Goal: Check status: Check status

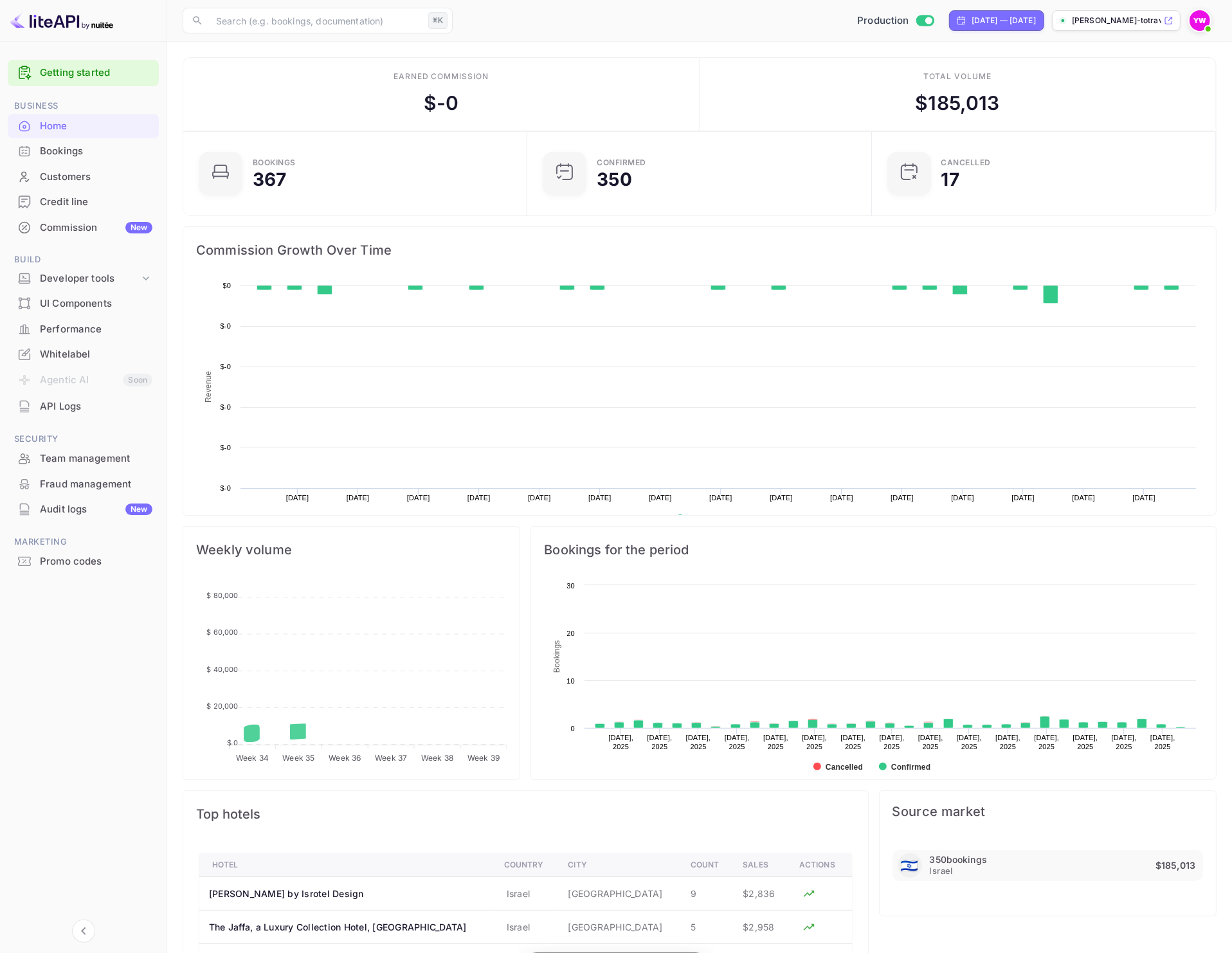
scroll to position [197, 325]
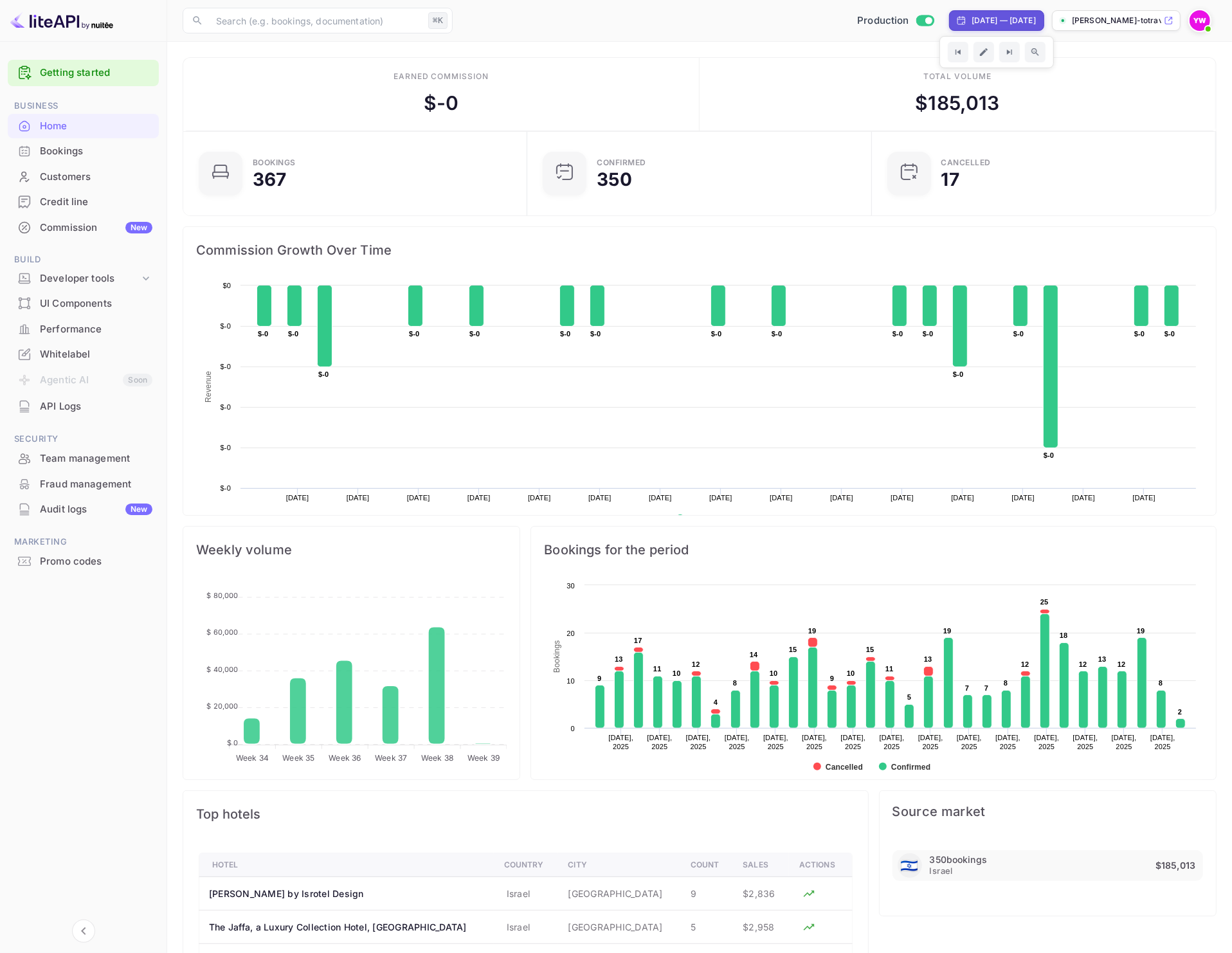
click at [1128, 23] on p "[PERSON_NAME]-totravel..." at bounding box center [1117, 20] width 90 height 12
click at [976, 22] on div "[DATE] — [DATE]" at bounding box center [1004, 20] width 64 height 12
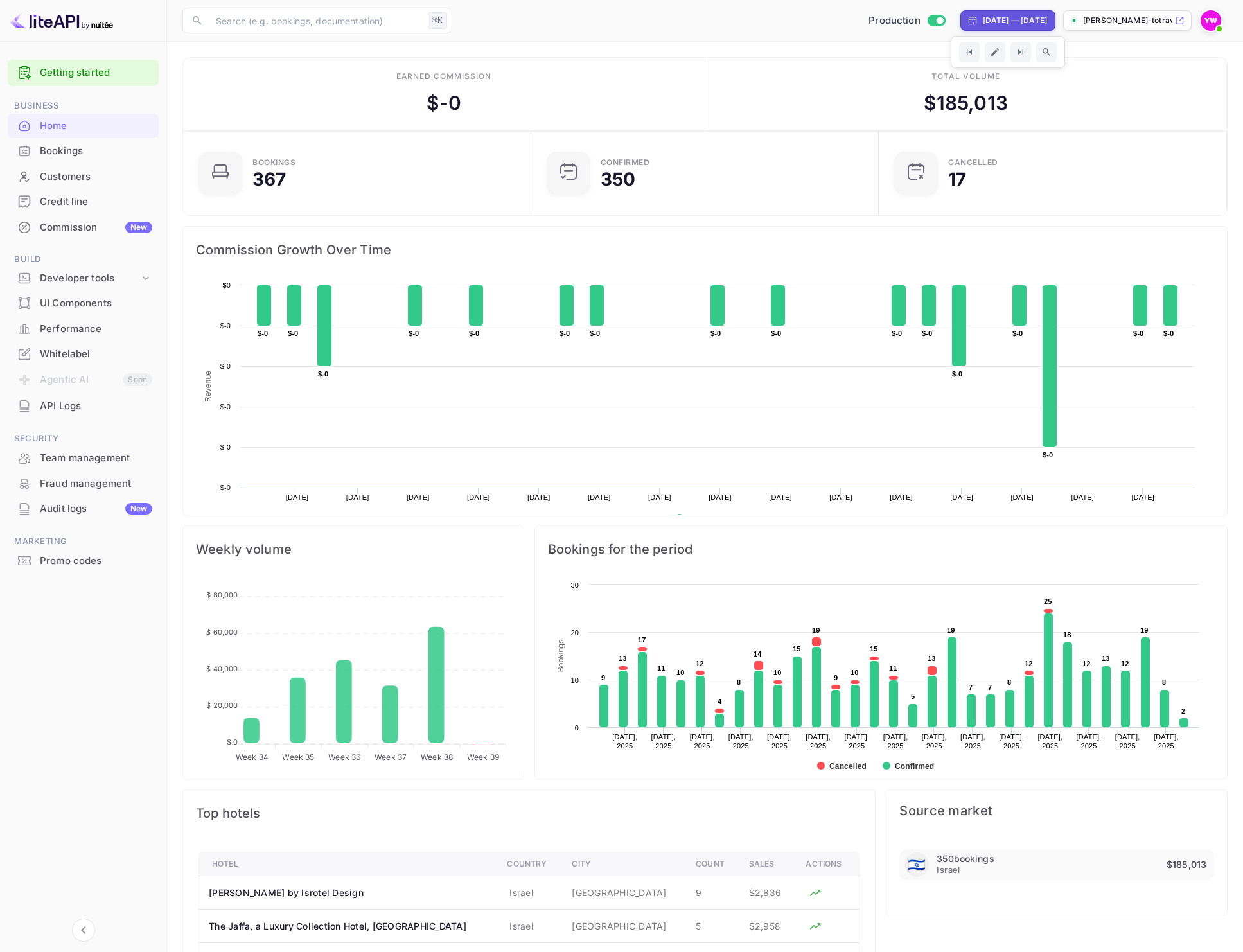
select select "7"
select select "2025"
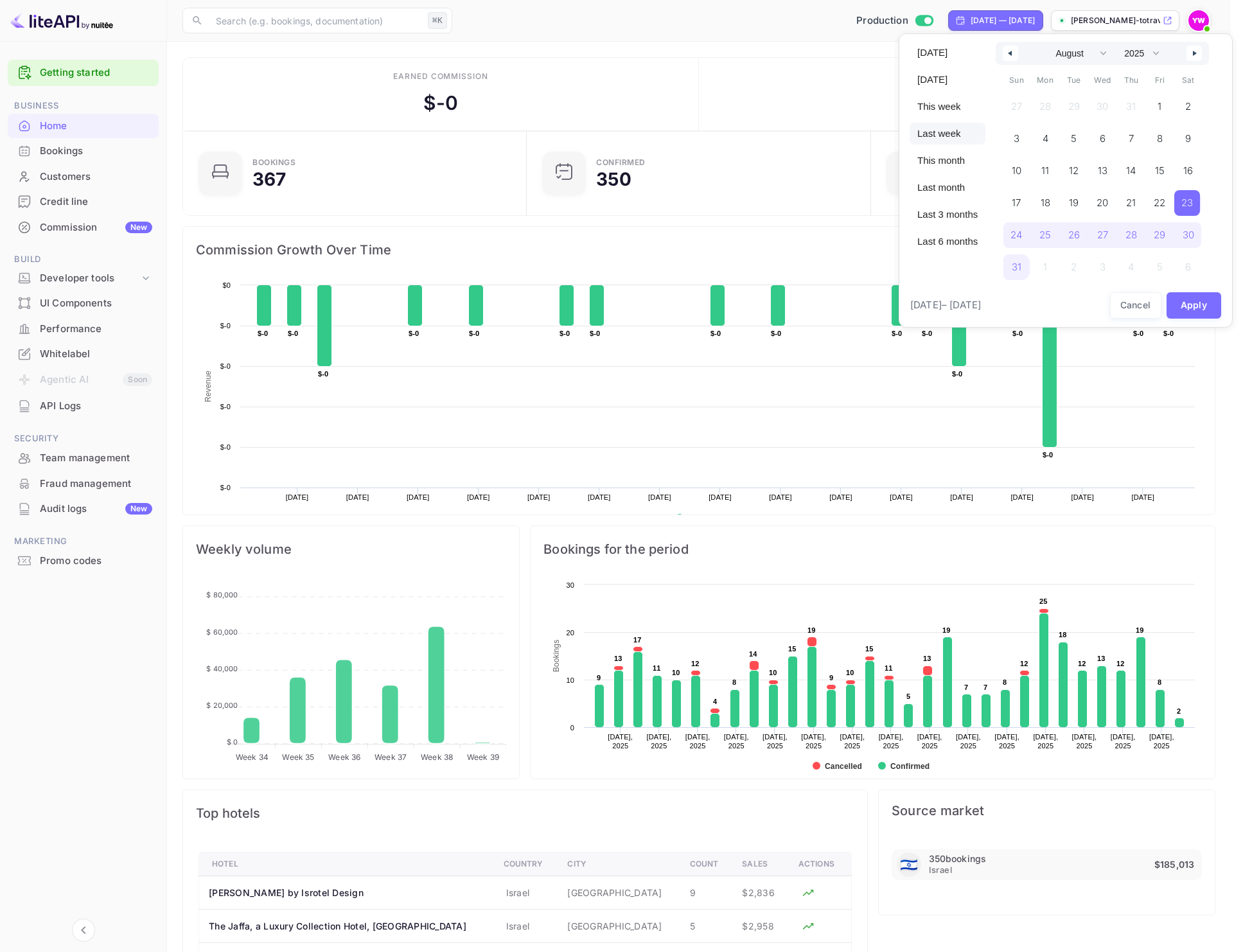
click at [944, 129] on span "Last week" at bounding box center [947, 133] width 76 height 22
select select "8"
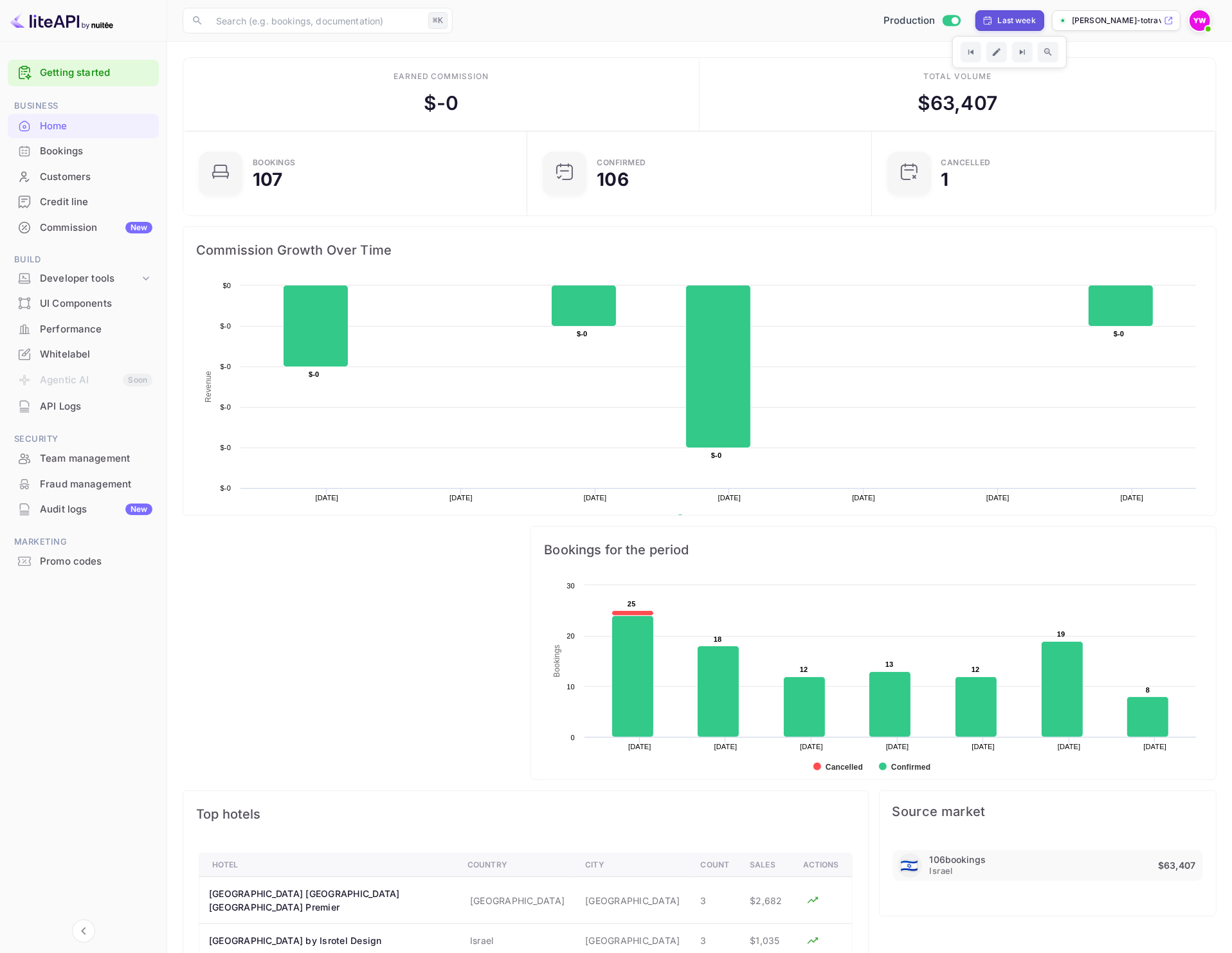
click at [1016, 20] on div "Last week" at bounding box center [1017, 20] width 38 height 12
select select "8"
select select "2025"
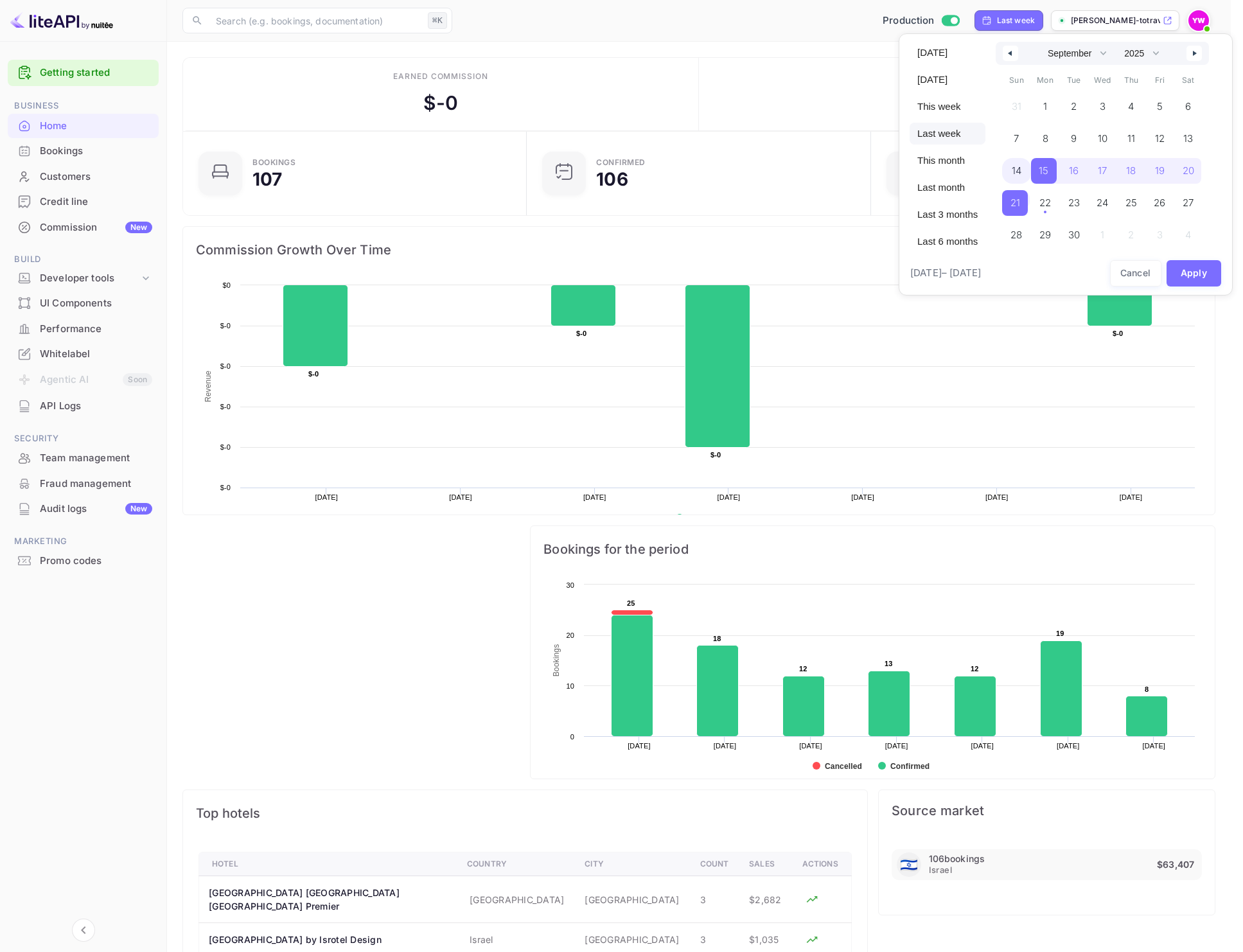
click at [1012, 170] on span "14" at bounding box center [1016, 170] width 10 height 23
click at [1014, 197] on span "21" at bounding box center [1015, 203] width 10 height 23
click at [1196, 276] on button "Apply" at bounding box center [1194, 273] width 56 height 26
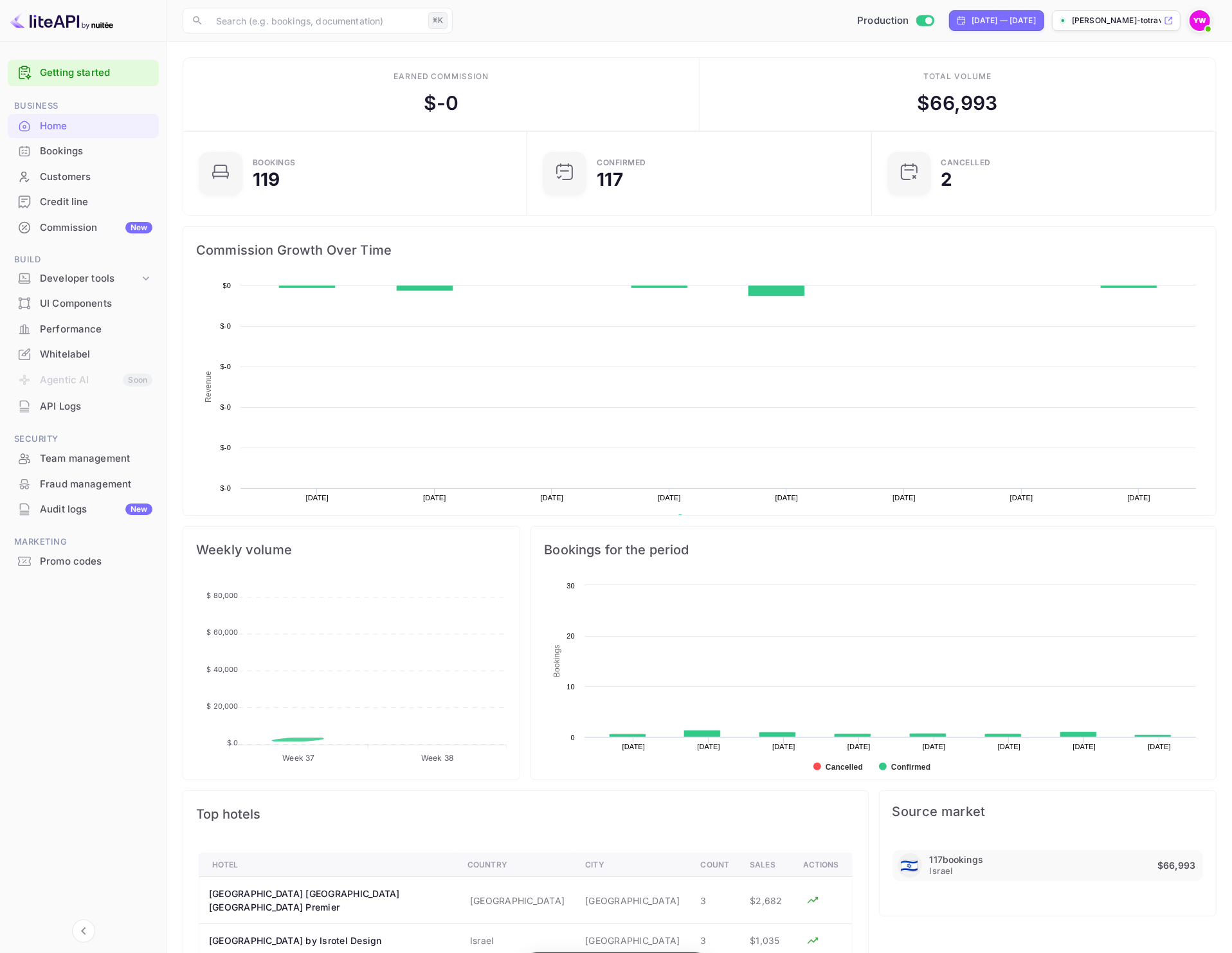
scroll to position [197, 325]
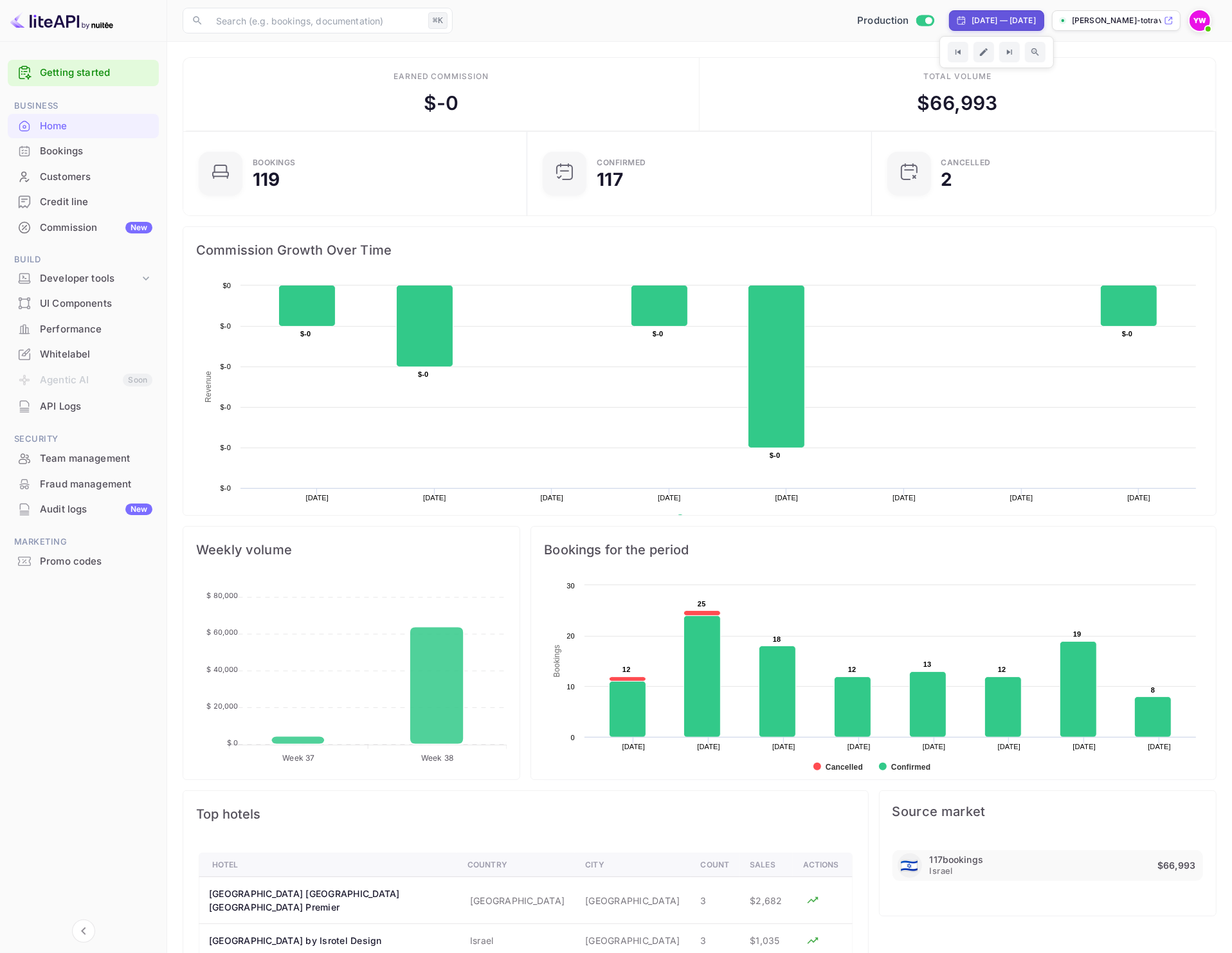
click at [968, 12] on div "[DATE] — [DATE]" at bounding box center [997, 21] width 95 height 21
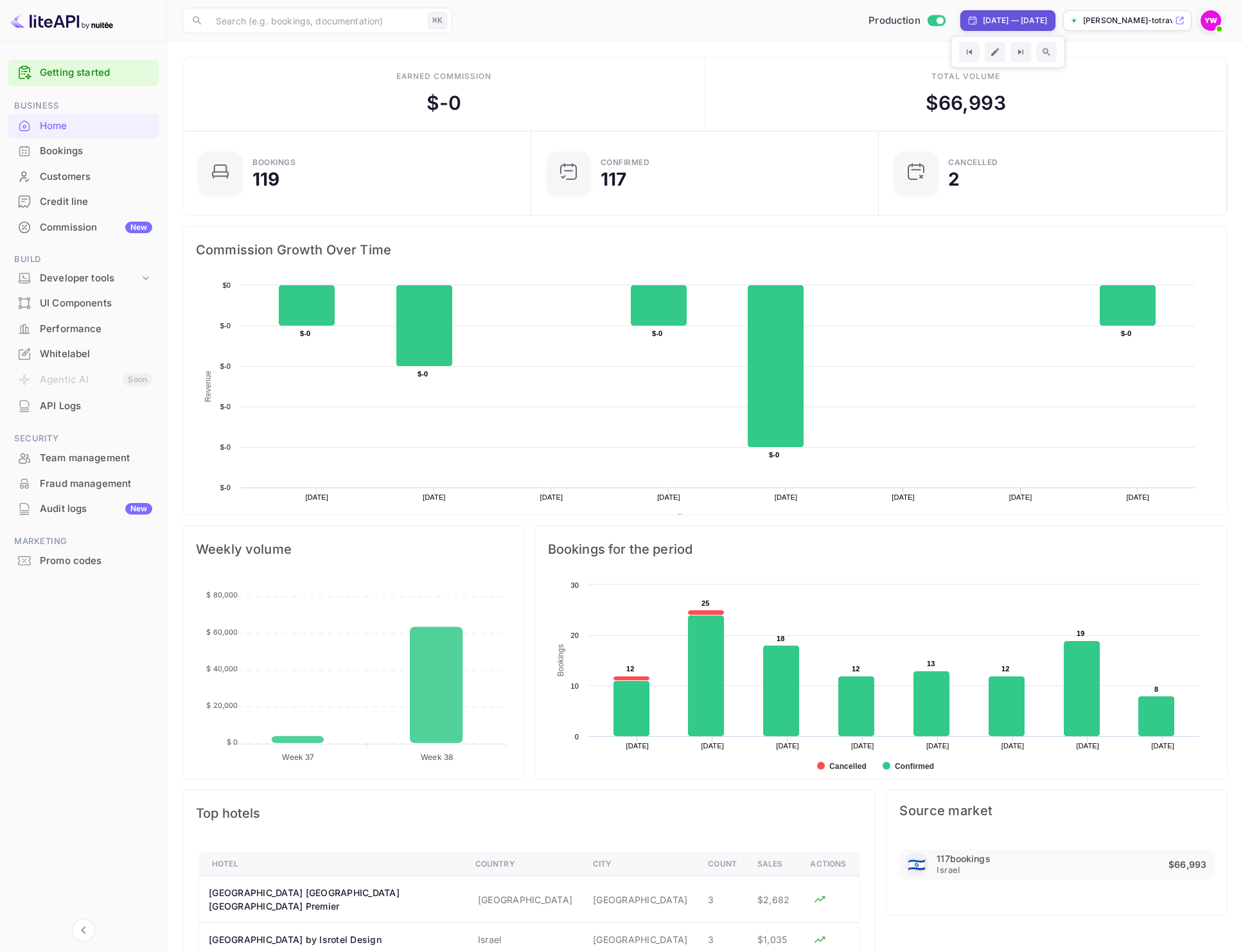
select select "8"
select select "2025"
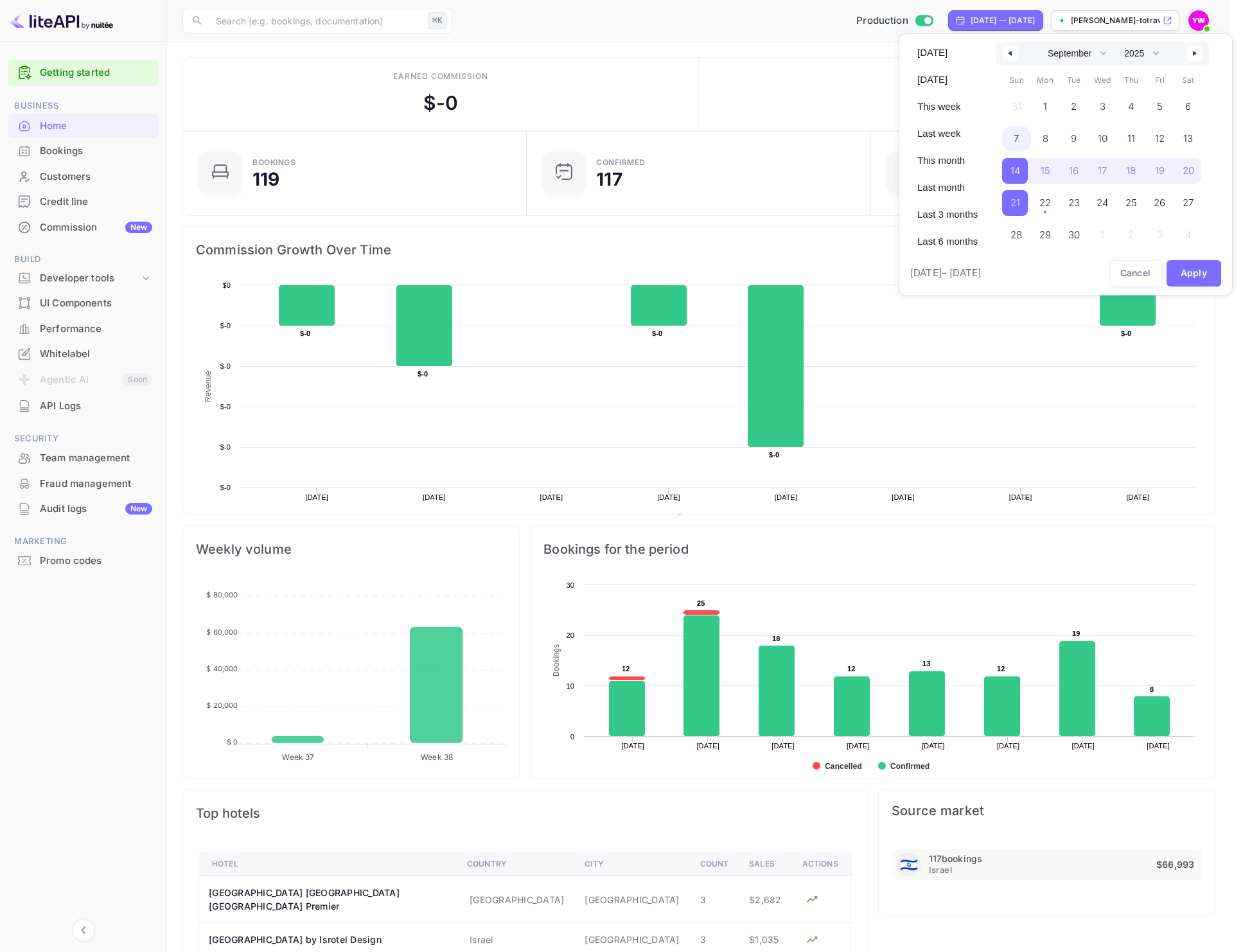
click at [1021, 133] on span "7" at bounding box center [1016, 138] width 29 height 26
click at [1021, 161] on span "14" at bounding box center [1014, 170] width 26 height 26
click at [1198, 265] on button "Apply" at bounding box center [1194, 273] width 56 height 26
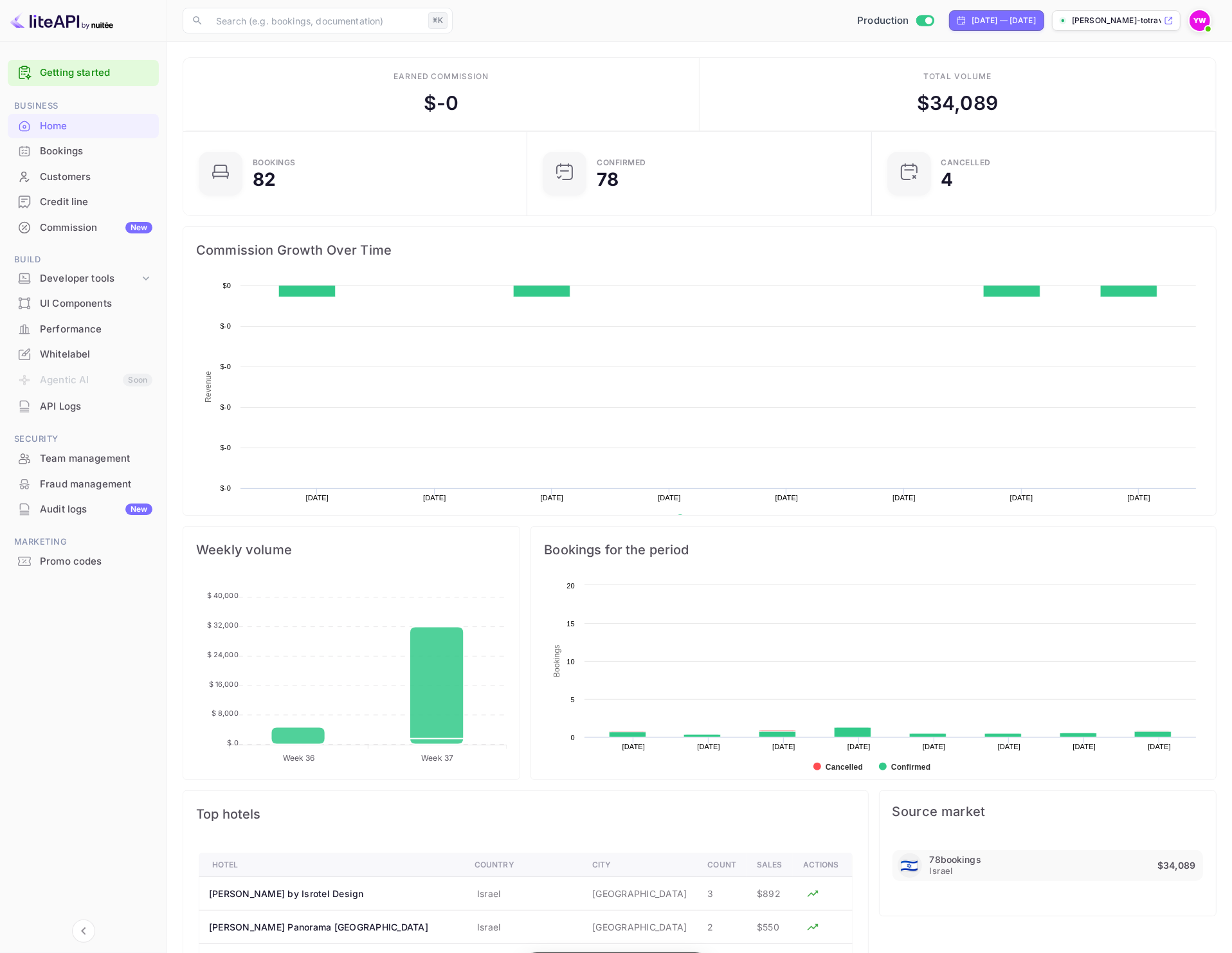
scroll to position [197, 325]
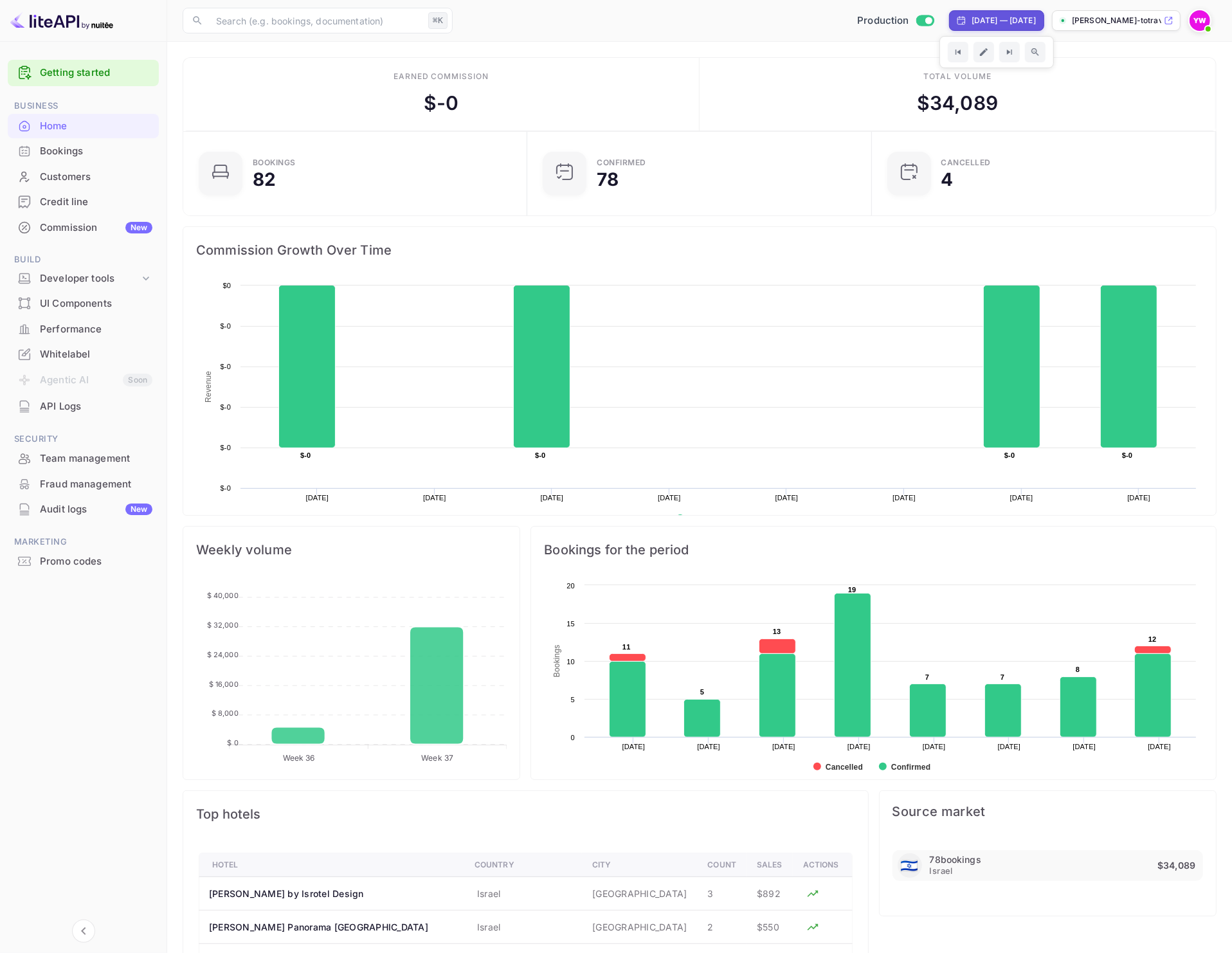
click at [984, 16] on div "[DATE] — [DATE]" at bounding box center [1004, 20] width 64 height 12
select select "8"
select select "2025"
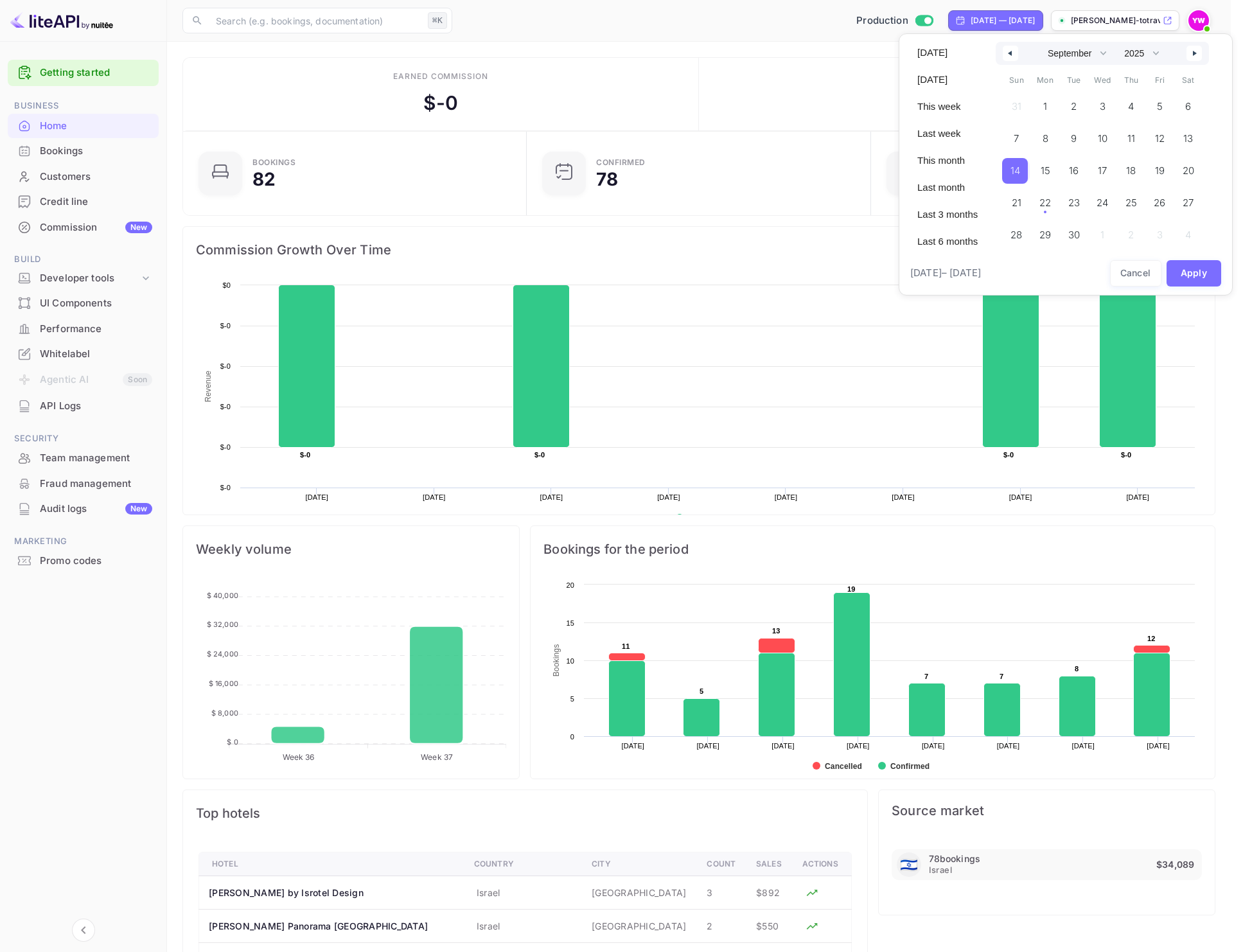
click at [1017, 169] on span "14" at bounding box center [1015, 170] width 10 height 23
click at [1017, 197] on span "21" at bounding box center [1016, 203] width 10 height 23
click at [1187, 267] on button "Apply" at bounding box center [1194, 273] width 56 height 26
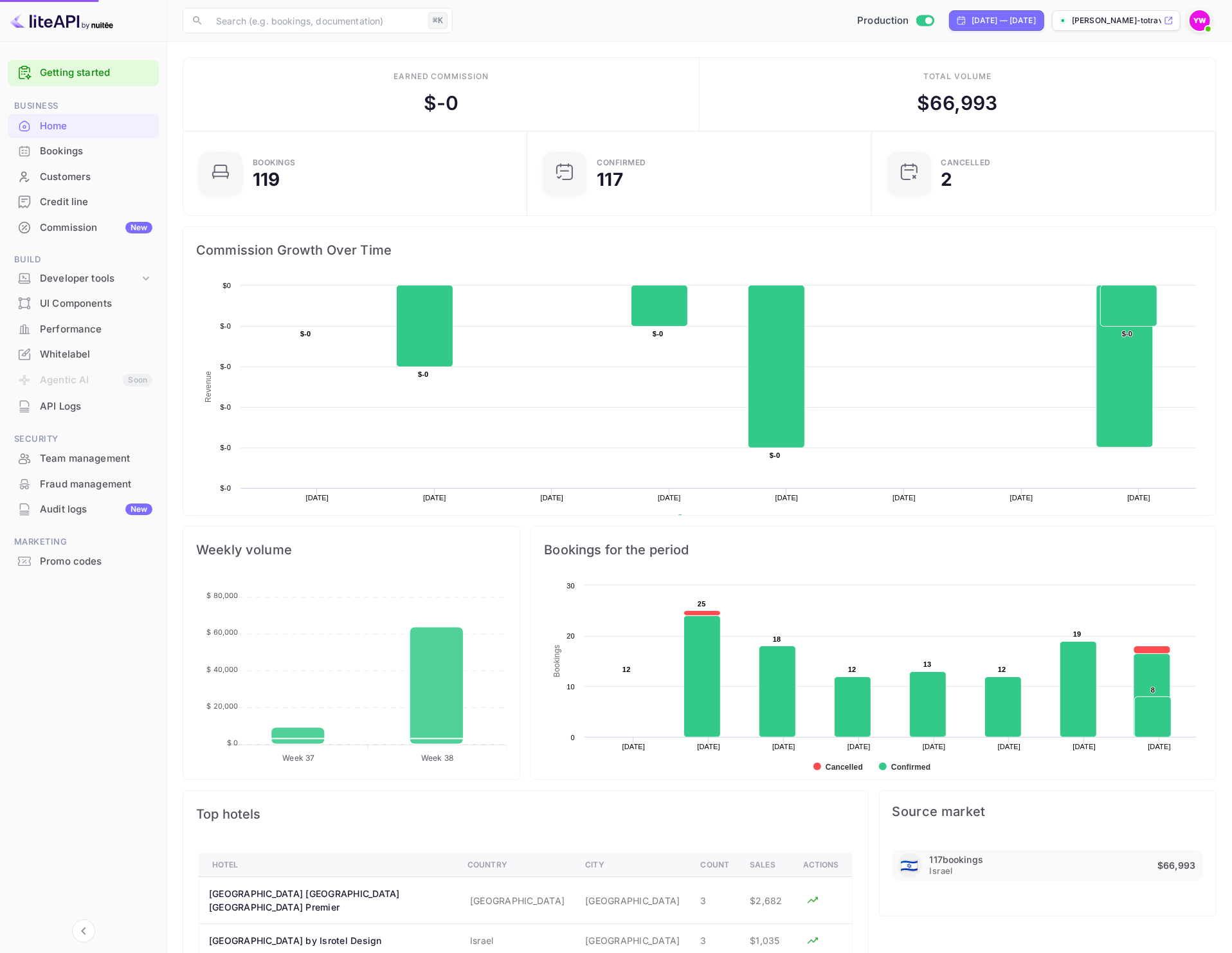
scroll to position [13, 13]
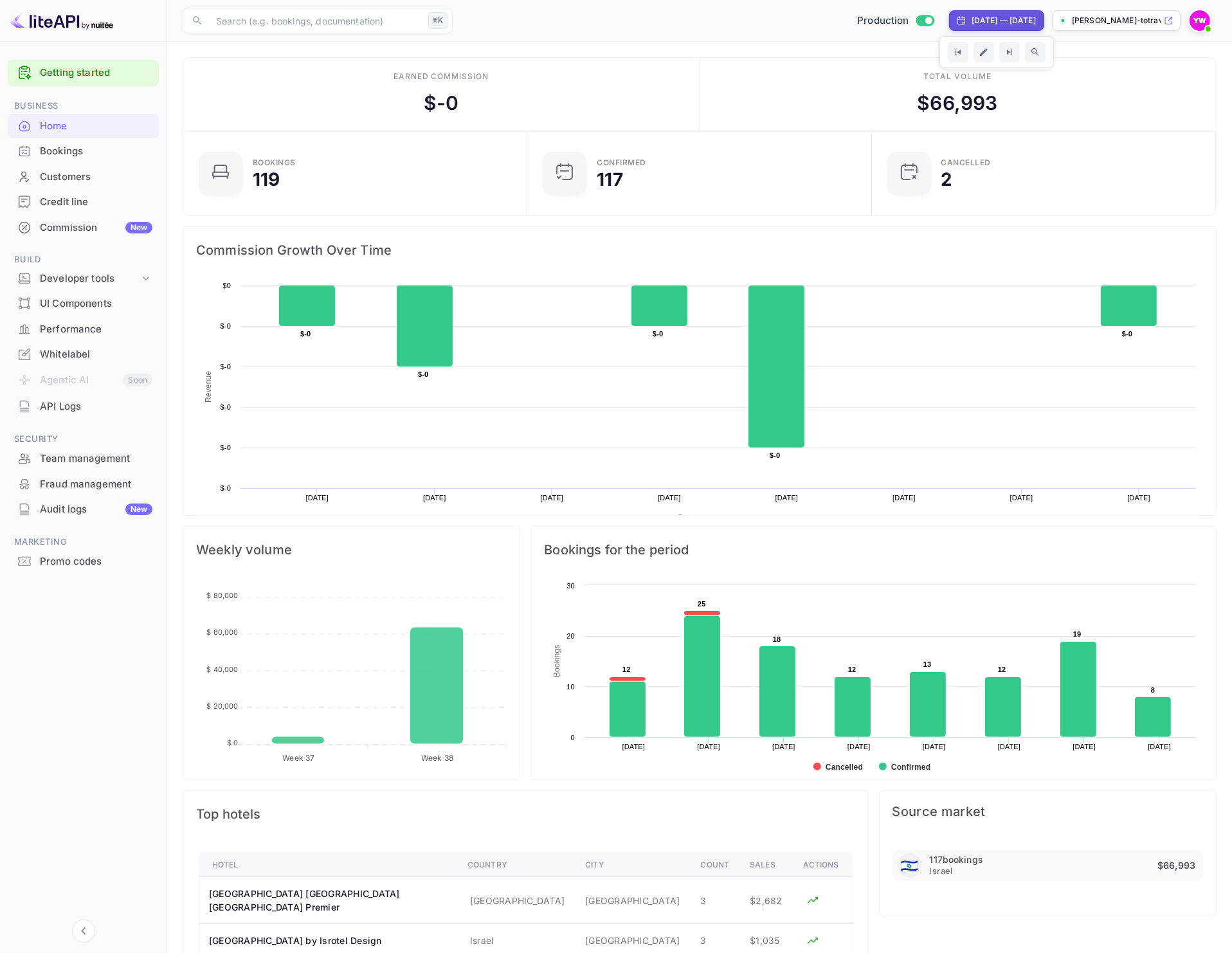
click at [993, 29] on div "[DATE] — [DATE]" at bounding box center [997, 21] width 95 height 21
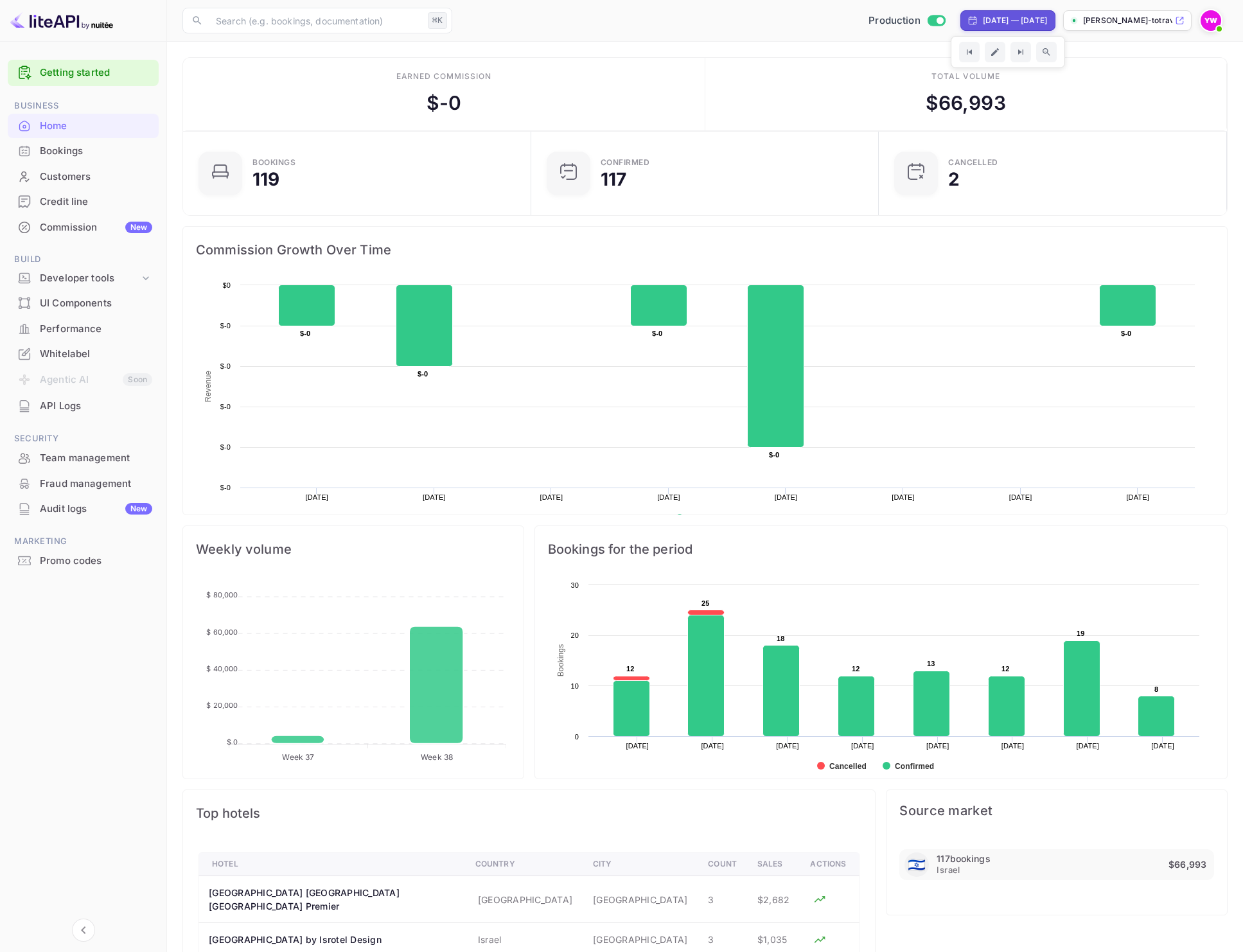
select select "8"
select select "2025"
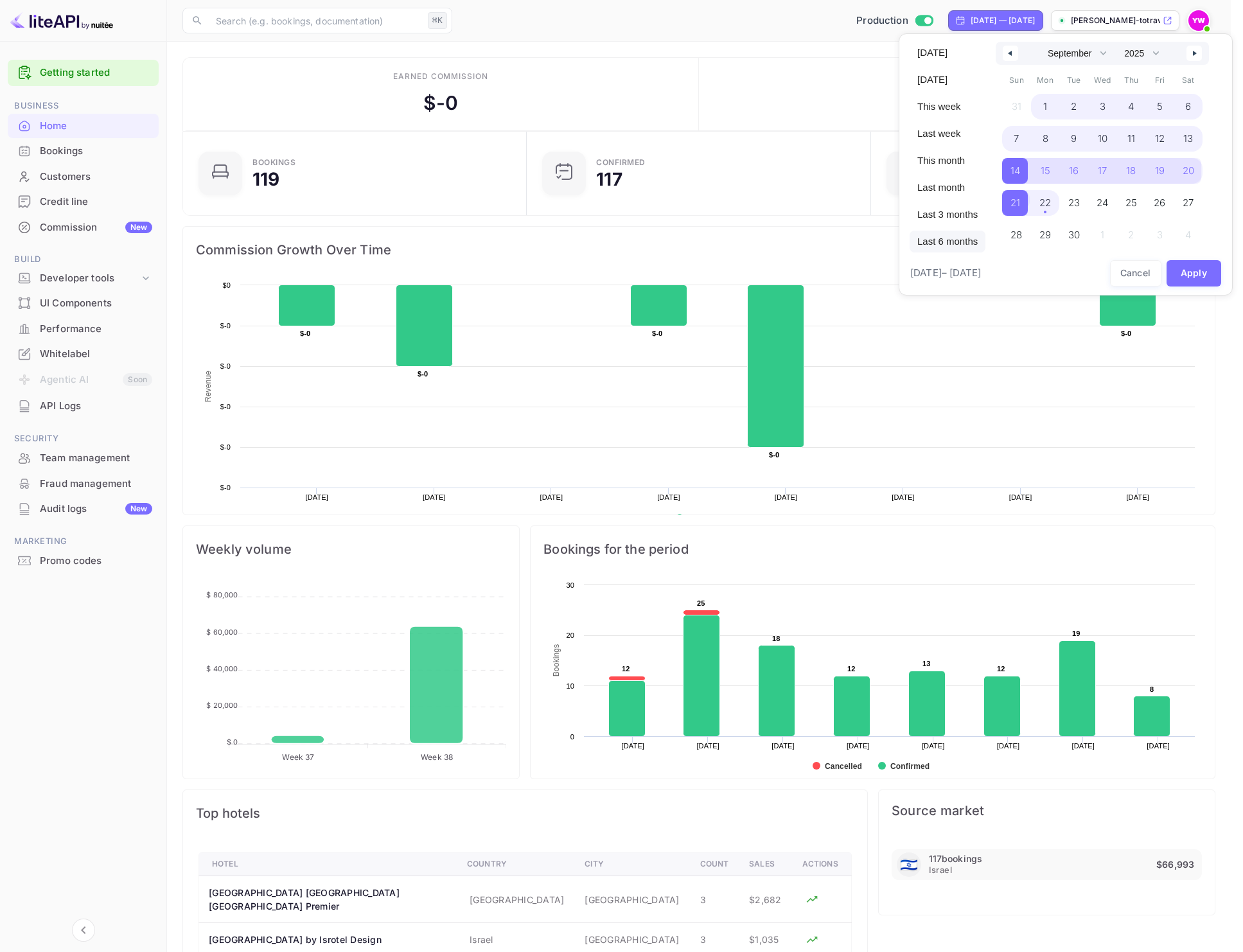
click at [949, 238] on span "Last 6 months" at bounding box center [947, 241] width 76 height 22
select select "2"
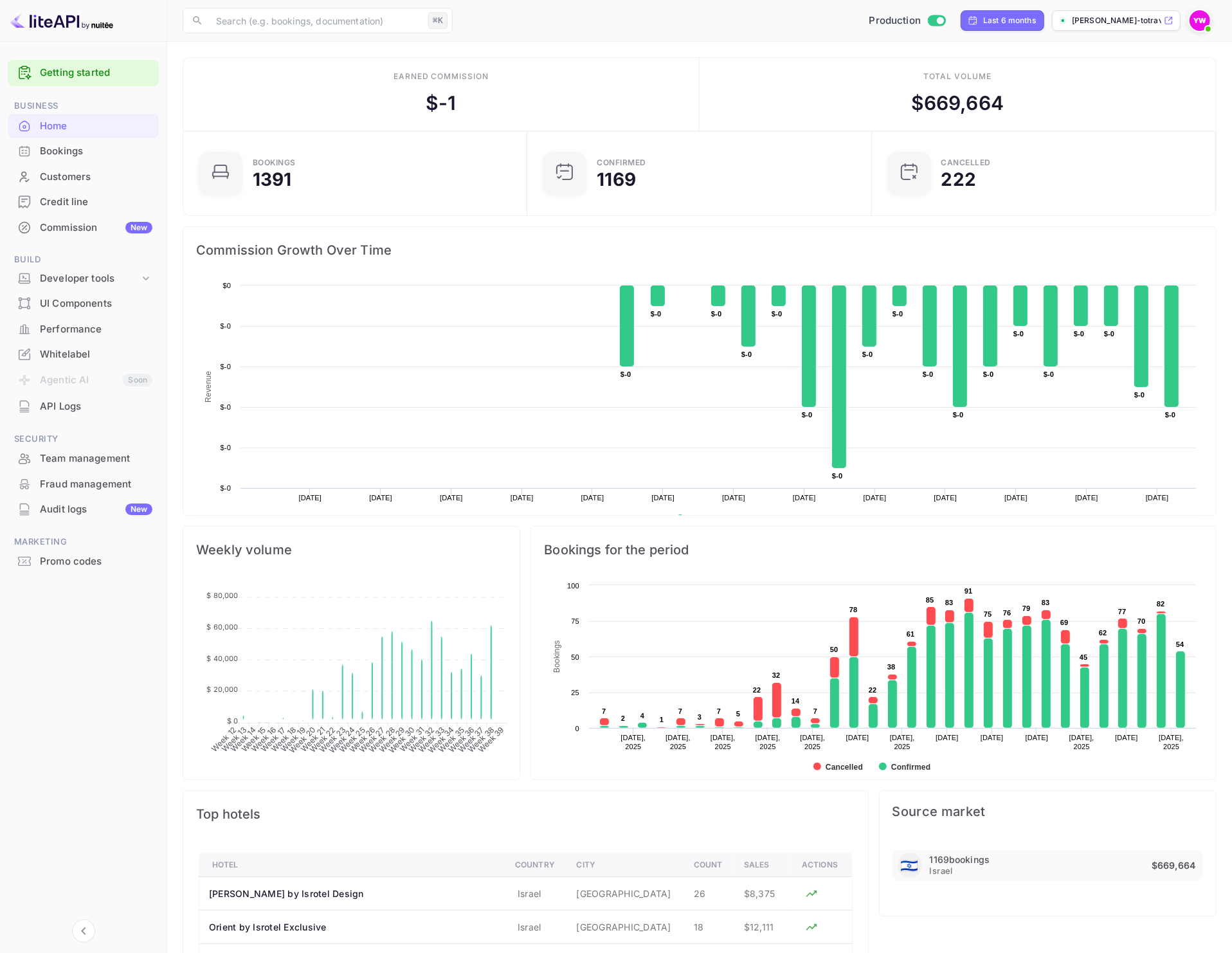
click at [904, 762] on rect at bounding box center [873, 682] width 659 height 206
click at [898, 769] on text "Confirmed" at bounding box center [911, 767] width 39 height 9
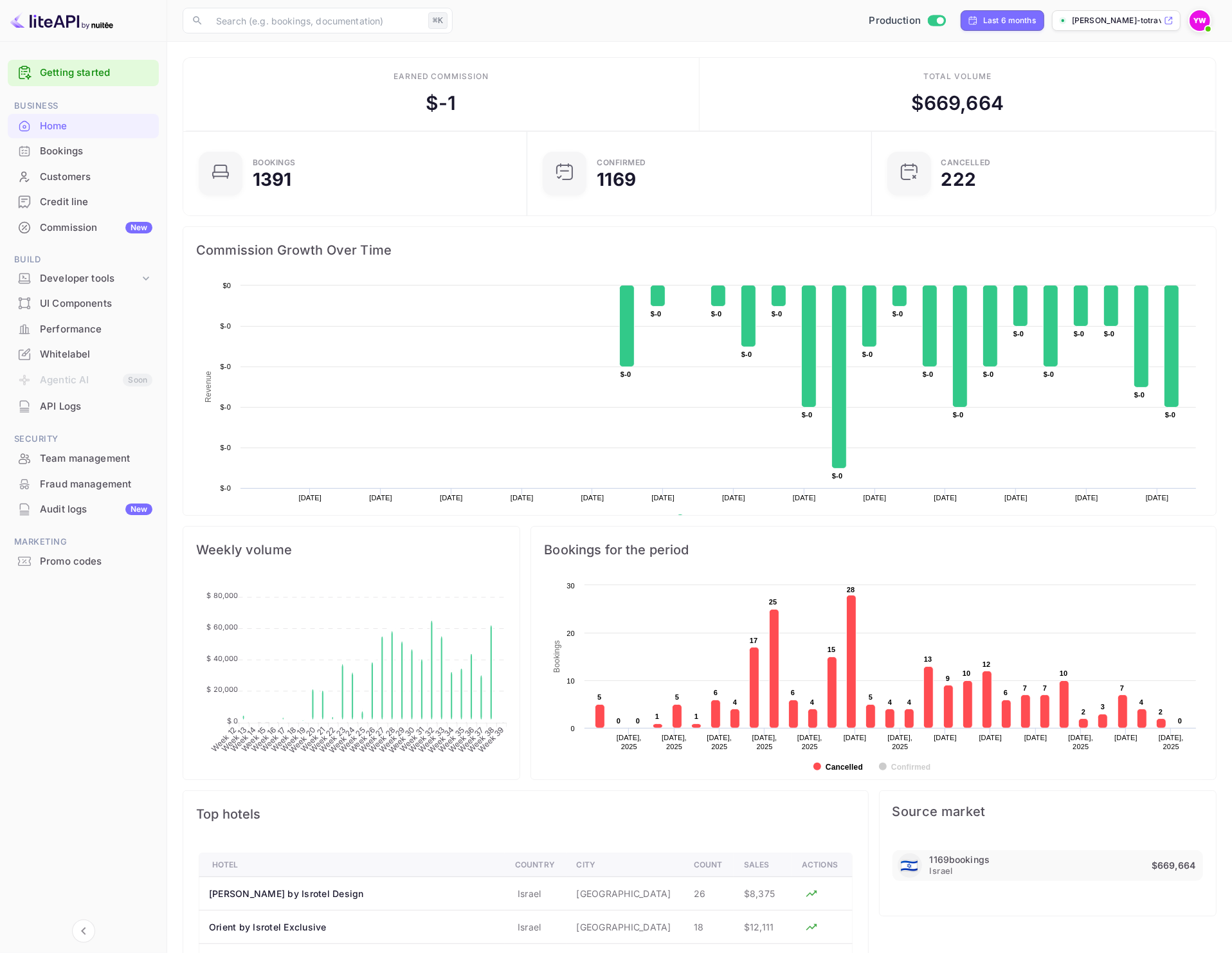
click at [845, 768] on text "Cancelled" at bounding box center [845, 767] width 38 height 9
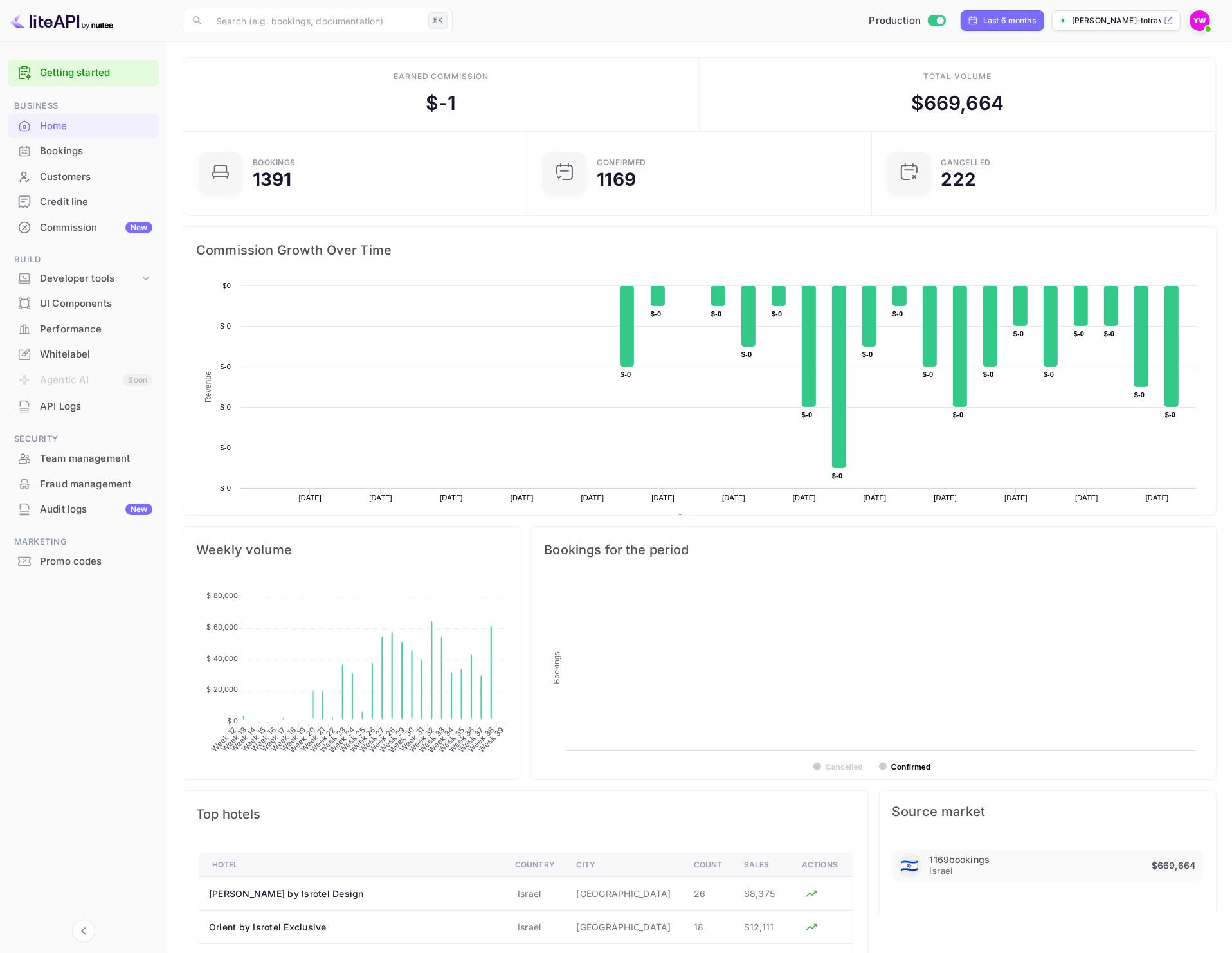
click at [886, 770] on rect at bounding box center [883, 766] width 8 height 8
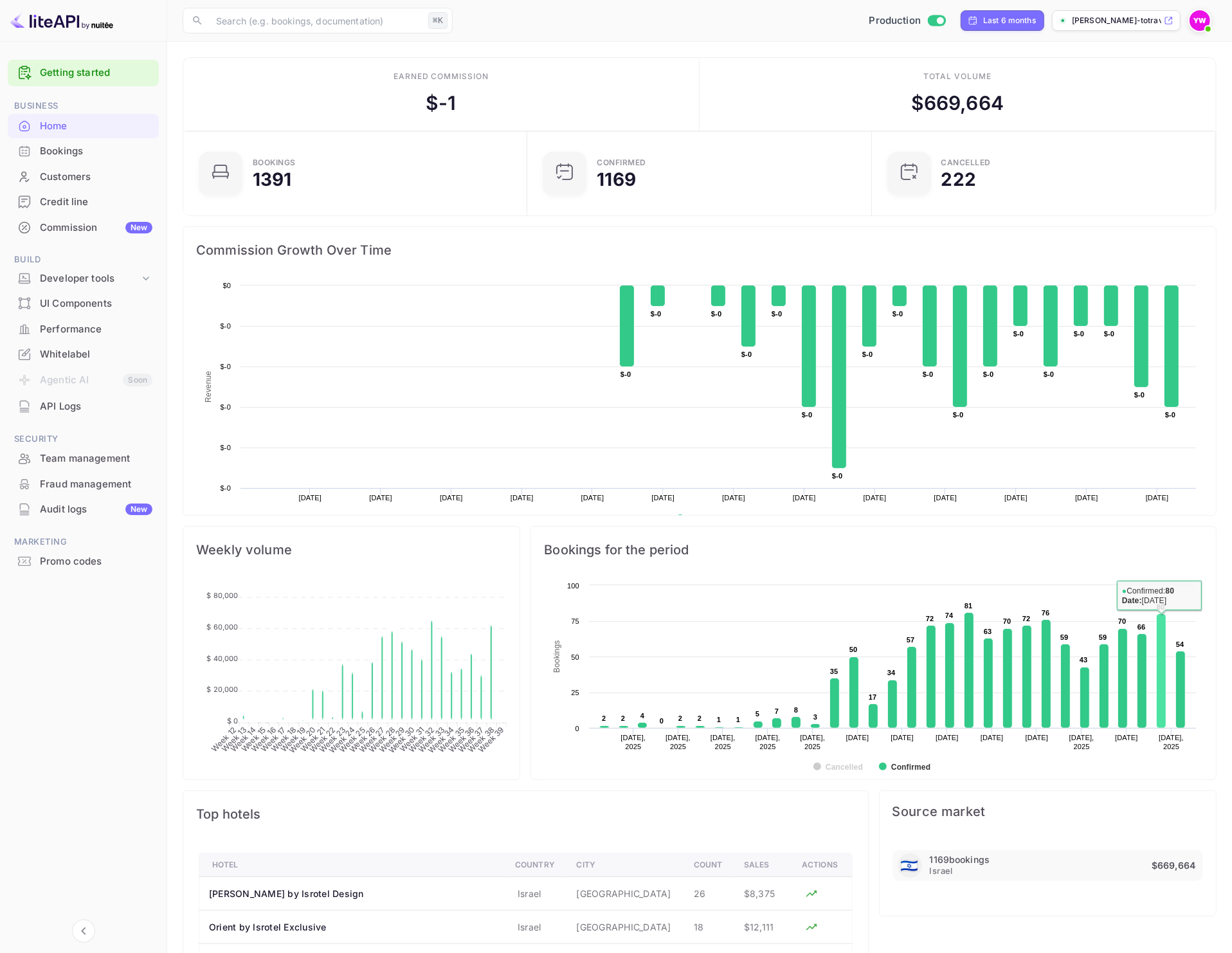
click at [1163, 678] on rect at bounding box center [1162, 671] width 10 height 115
click at [1160, 632] on rect at bounding box center [1162, 671] width 10 height 115
click at [1161, 623] on rect at bounding box center [1162, 671] width 10 height 115
click at [502, 675] on icon "Week 12 Week 12 Week 13 Week 13 Week 14 Week 14 Week 15 Week 15 Week 16 Week 16…" at bounding box center [351, 675] width 311 height 193
click at [491, 641] on icon at bounding box center [491, 673] width 9 height 100
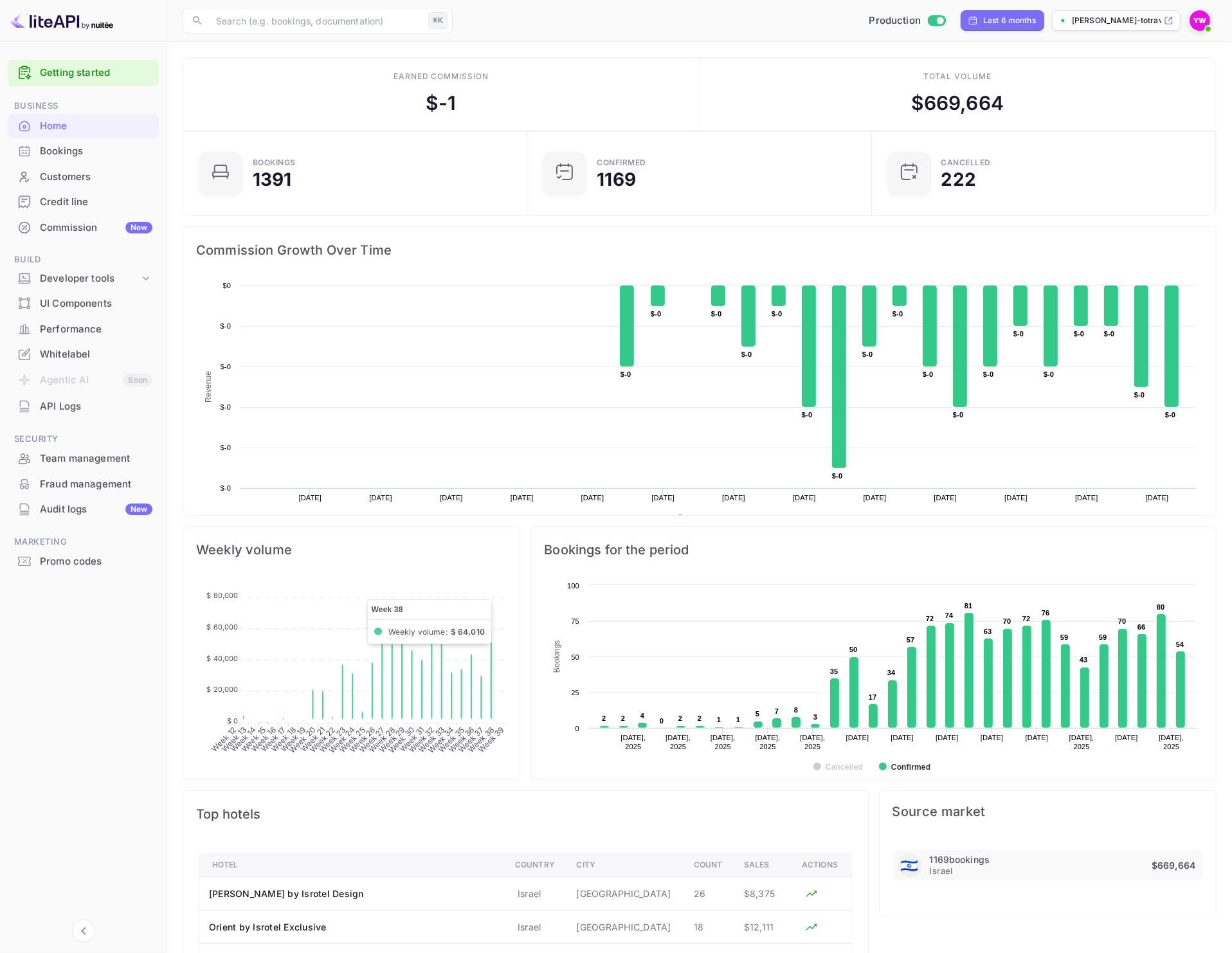
click at [493, 642] on icon at bounding box center [491, 673] width 9 height 100
